Goal: Task Accomplishment & Management: Use online tool/utility

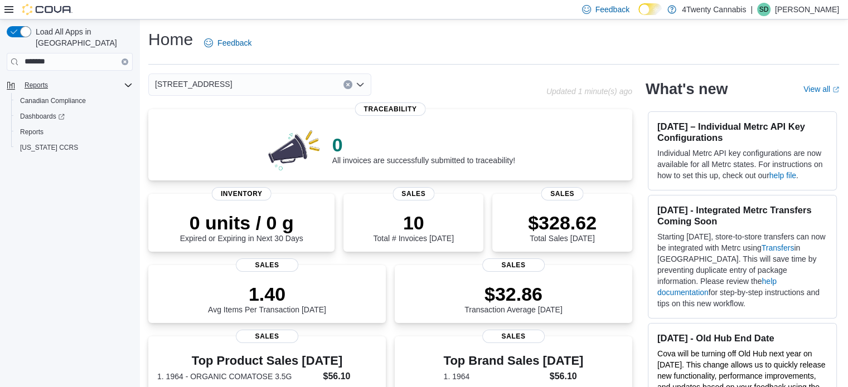
click at [62, 79] on div "Reports" at bounding box center [76, 85] width 113 height 13
click at [37, 81] on span "Reports" at bounding box center [36, 85] width 23 height 9
click at [350, 84] on button "Clear input" at bounding box center [347, 84] width 9 height 9
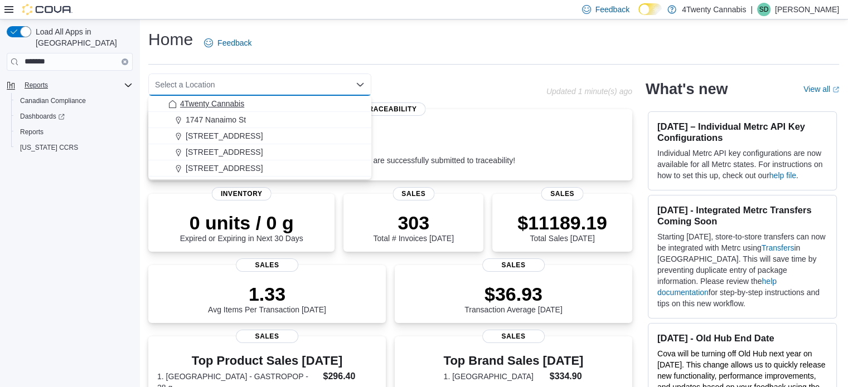
click at [195, 104] on span "4Twenty Cannabis" at bounding box center [212, 103] width 64 height 11
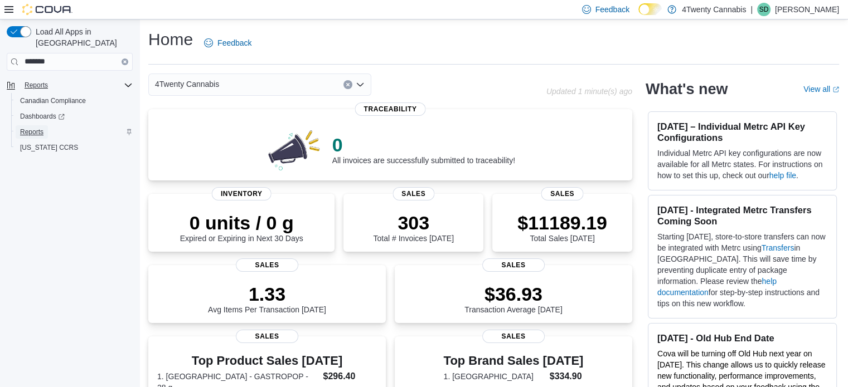
click at [36, 128] on span "Reports" at bounding box center [31, 132] width 23 height 9
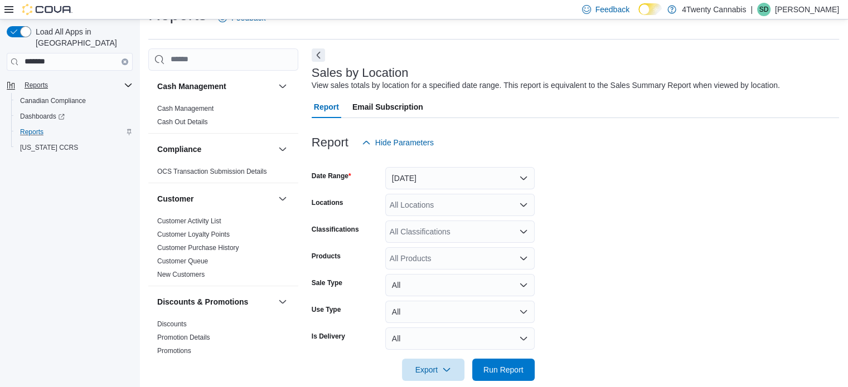
scroll to position [26, 0]
click at [490, 174] on button "[DATE]" at bounding box center [459, 178] width 149 height 22
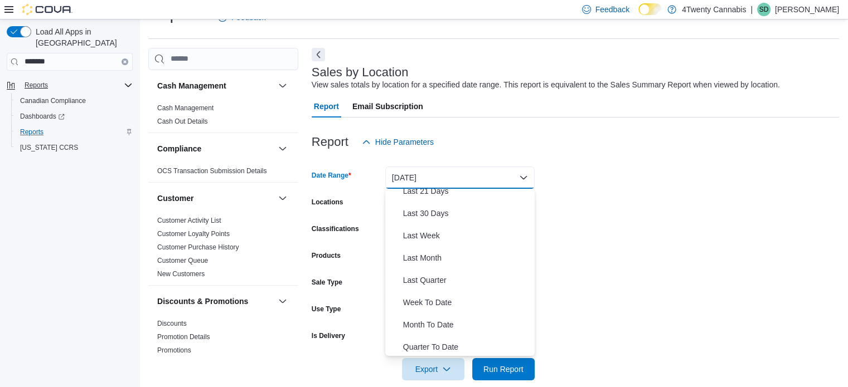
scroll to position [146, 0]
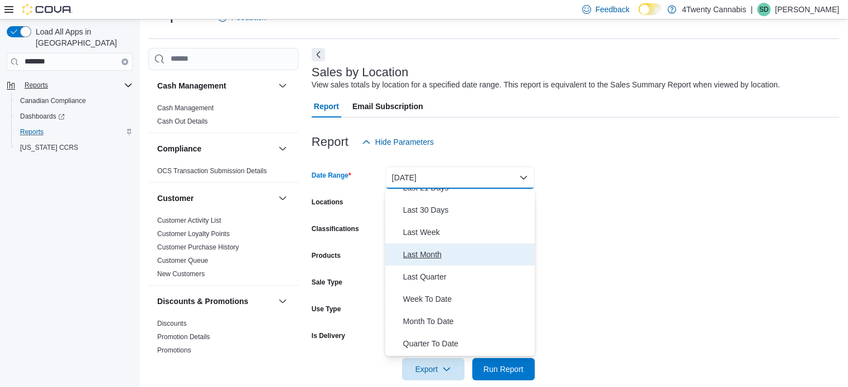
click at [415, 255] on span "Last Month" at bounding box center [466, 254] width 127 height 13
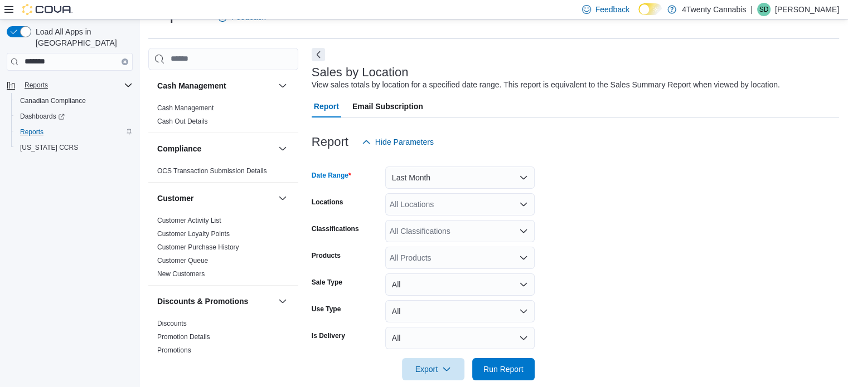
click at [601, 234] on form "Date Range Last Month Locations All Locations Classifications All Classificatio…" at bounding box center [575, 266] width 527 height 227
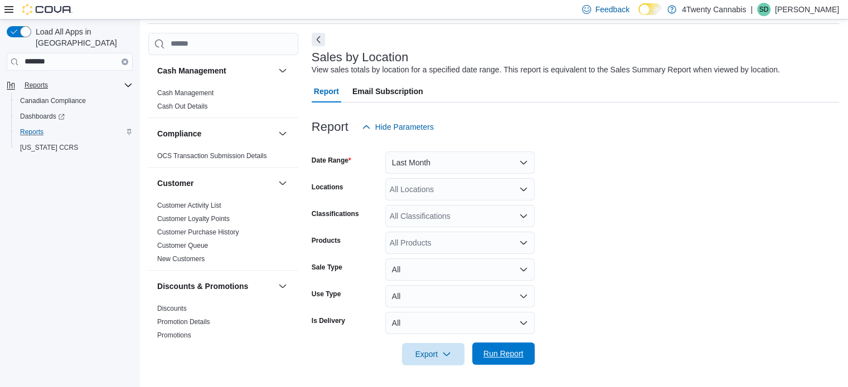
click at [515, 353] on span "Run Report" at bounding box center [503, 353] width 40 height 11
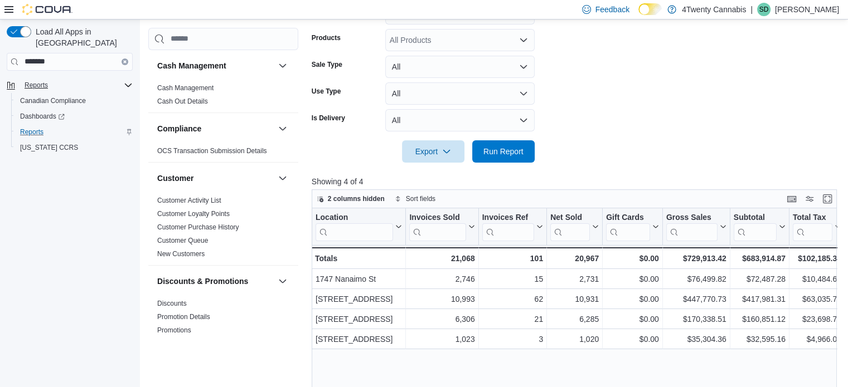
scroll to position [245, 0]
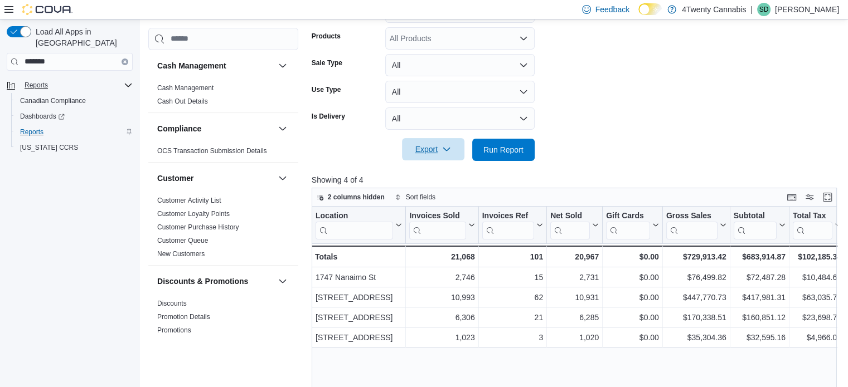
click at [431, 145] on span "Export" at bounding box center [433, 149] width 49 height 22
click at [434, 171] on span "Export to Excel" at bounding box center [435, 172] width 50 height 9
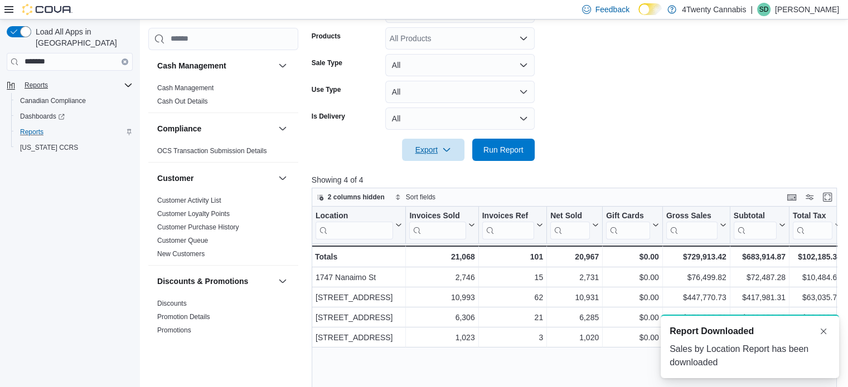
scroll to position [0, 0]
